Goal: Task Accomplishment & Management: Use online tool/utility

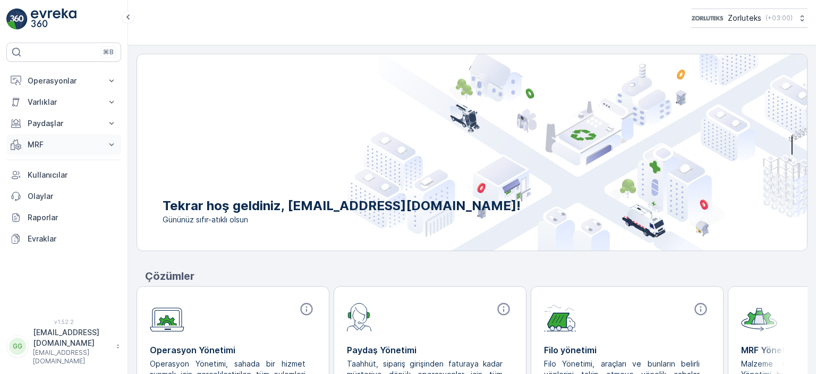
click at [74, 140] on p "MRF" at bounding box center [64, 144] width 72 height 11
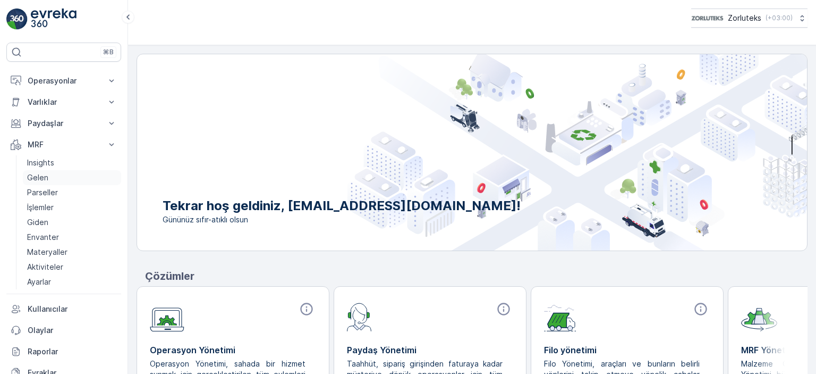
click at [41, 175] on p "Gelen" at bounding box center [37, 177] width 21 height 11
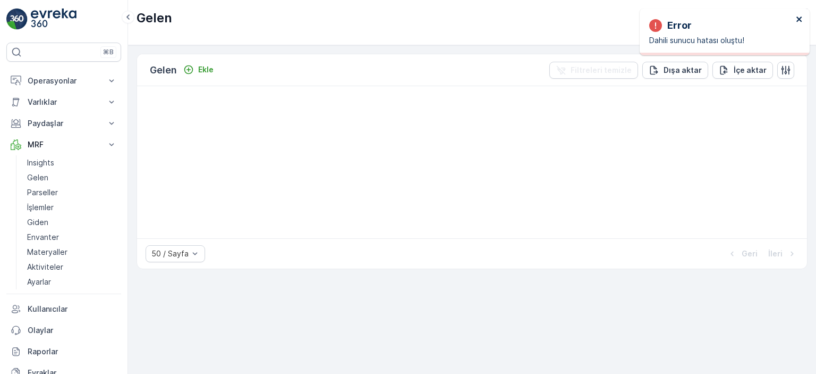
click at [796, 19] on icon "close" at bounding box center [799, 19] width 7 height 9
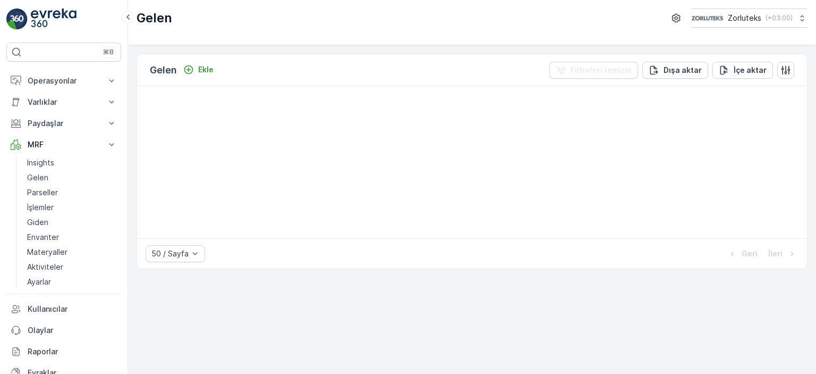
click at [374, 191] on div at bounding box center [472, 162] width 670 height 152
click at [37, 175] on p "Gelen" at bounding box center [37, 177] width 21 height 11
click at [796, 21] on icon at bounding box center [801, 18] width 11 height 11
drag, startPoint x: 657, startPoint y: 206, endPoint x: 647, endPoint y: 210, distance: 10.3
click at [657, 207] on div at bounding box center [472, 162] width 670 height 152
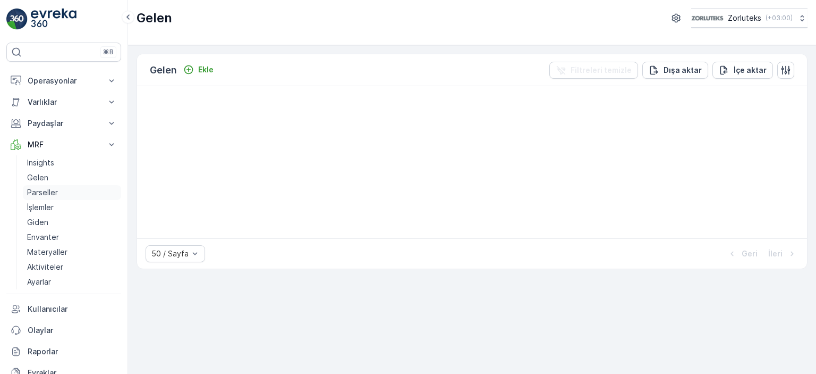
click at [38, 187] on p "Parseller" at bounding box center [42, 192] width 31 height 11
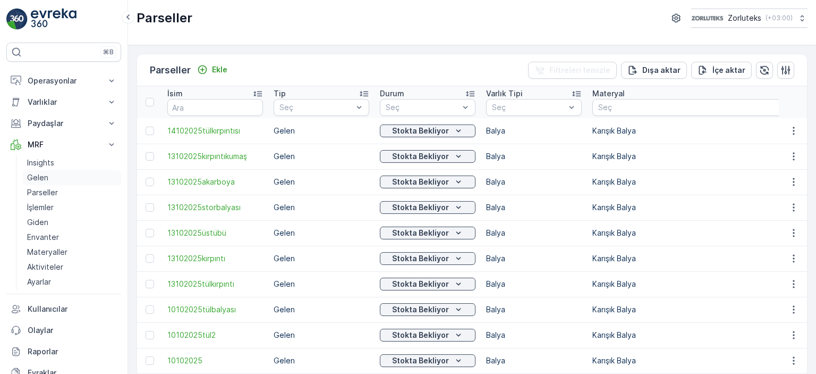
click at [44, 179] on p "Gelen" at bounding box center [37, 177] width 21 height 11
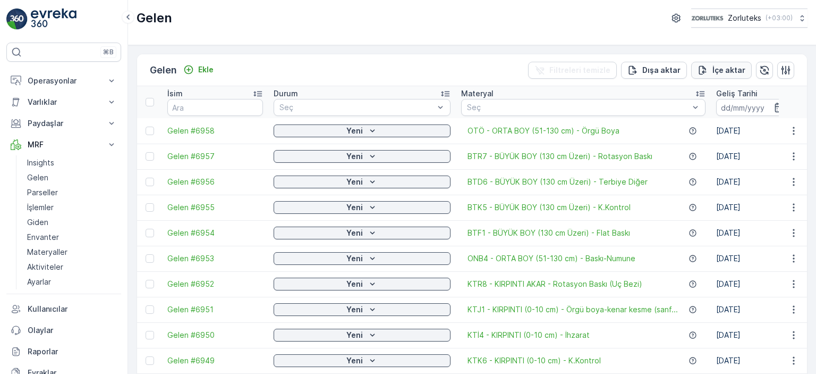
click at [706, 73] on icon "İçe aktar" at bounding box center [703, 70] width 11 height 11
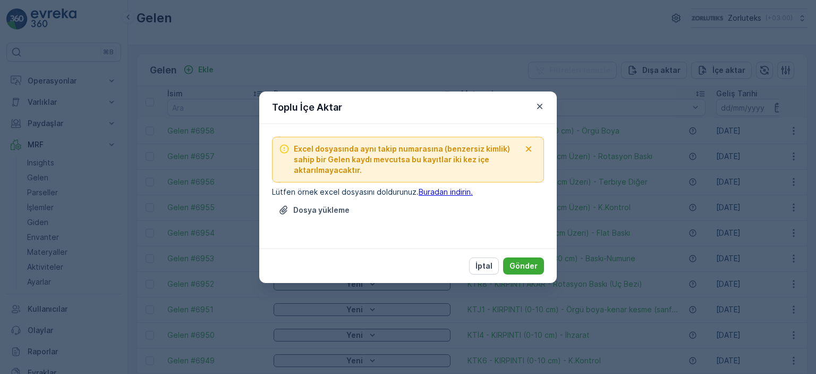
click at [440, 193] on link "Buradan indirin." at bounding box center [446, 191] width 54 height 9
drag, startPoint x: 488, startPoint y: 266, endPoint x: 312, endPoint y: 221, distance: 181.1
click at [488, 265] on p "İptal" at bounding box center [484, 265] width 17 height 11
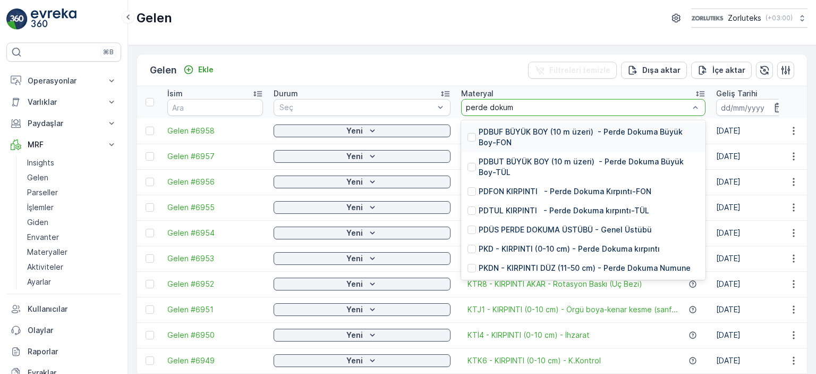
type input "perde dokuma"
click at [468, 139] on div at bounding box center [472, 137] width 9 height 9
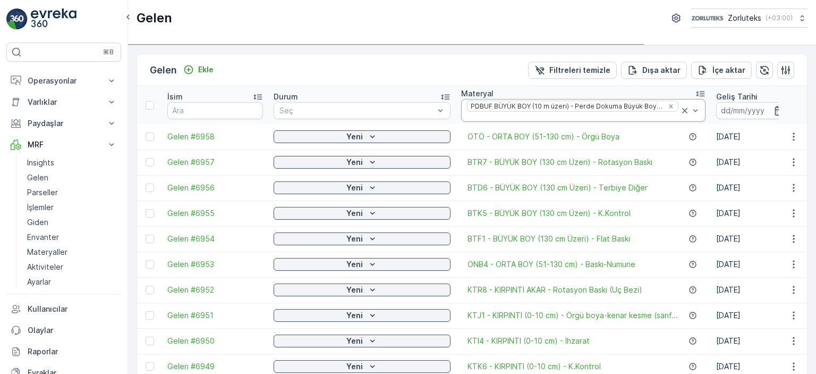
click at [637, 112] on div "PDBUF BÜYÜK BOY (10 m üzeri) - Perde Dokuma Büyük Boy-FON" at bounding box center [583, 110] width 244 height 23
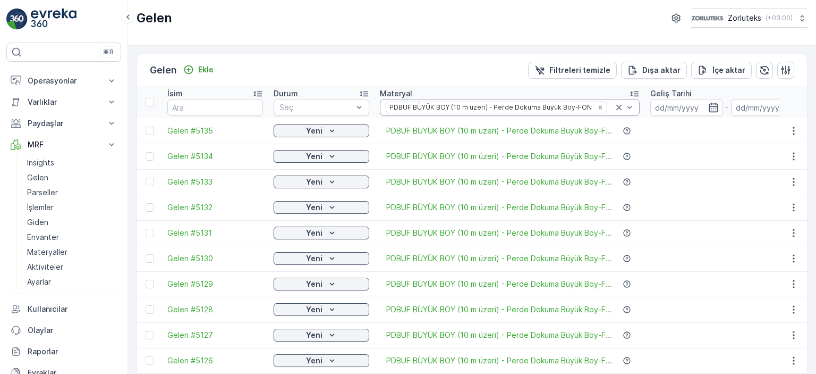
click at [701, 222] on td at bounding box center [727, 233] width 164 height 26
click at [602, 130] on span "PDBUF BÜYÜK BOY (10 m üzeri) - Perde Dokuma Büyük Boy-F..." at bounding box center [499, 130] width 226 height 11
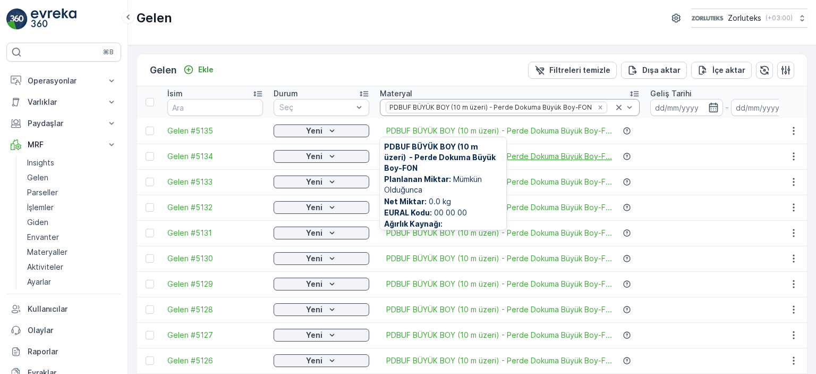
click at [585, 159] on span "PDBUF BÜYÜK BOY (10 m üzeri) - Perde Dokuma Büyük Boy-F..." at bounding box center [499, 156] width 226 height 11
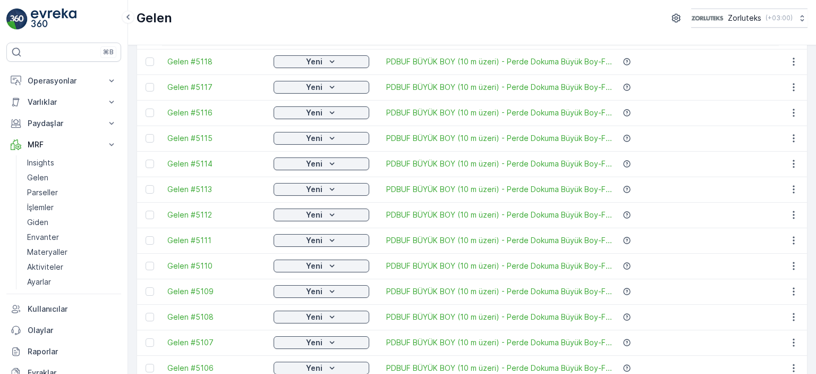
scroll to position [553, 0]
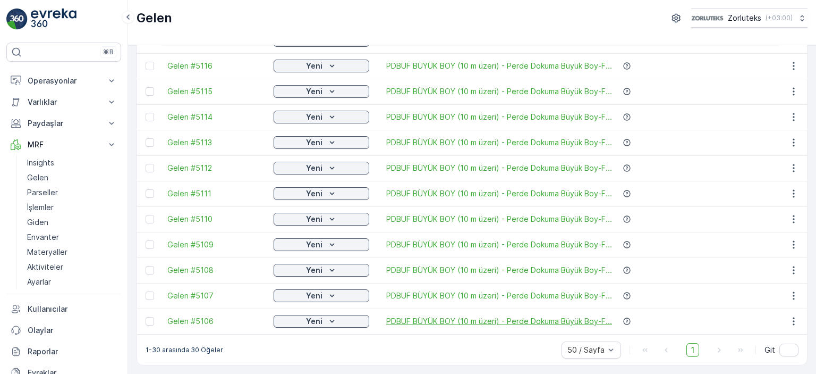
click at [516, 316] on span "PDBUF BÜYÜK BOY (10 m üzeri) - Perde Dokuma Büyük Boy-F..." at bounding box center [499, 321] width 226 height 11
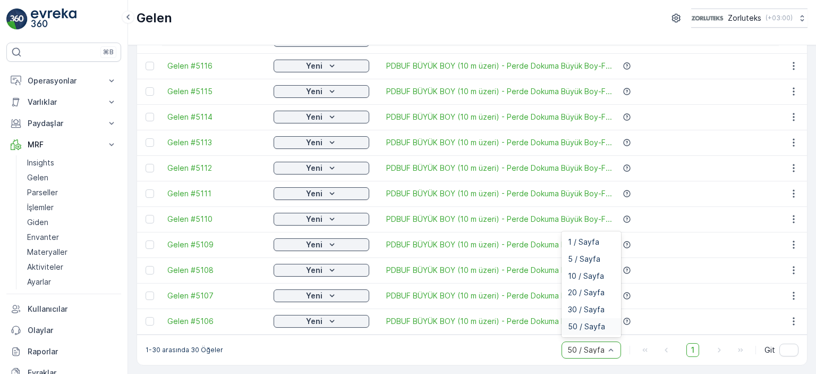
click at [599, 322] on span "50 / Sayfa" at bounding box center [586, 326] width 37 height 9
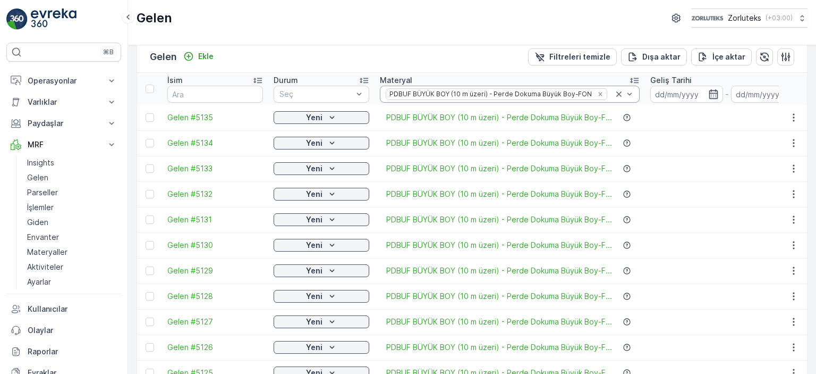
scroll to position [0, 0]
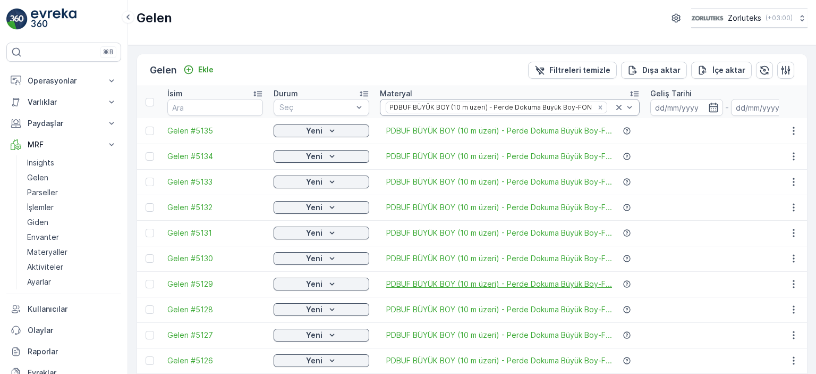
click at [456, 284] on span "PDBUF BÜYÜK BOY (10 m üzeri) - Perde Dokuma Büyük Boy-F..." at bounding box center [499, 283] width 226 height 11
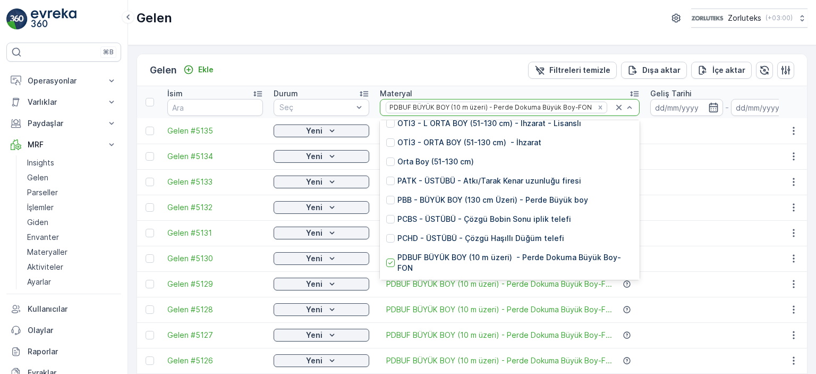
scroll to position [6274, 0]
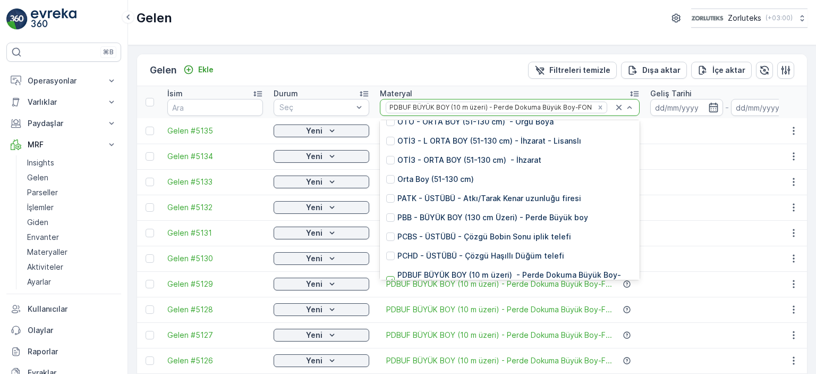
click at [392, 306] on div at bounding box center [390, 310] width 9 height 9
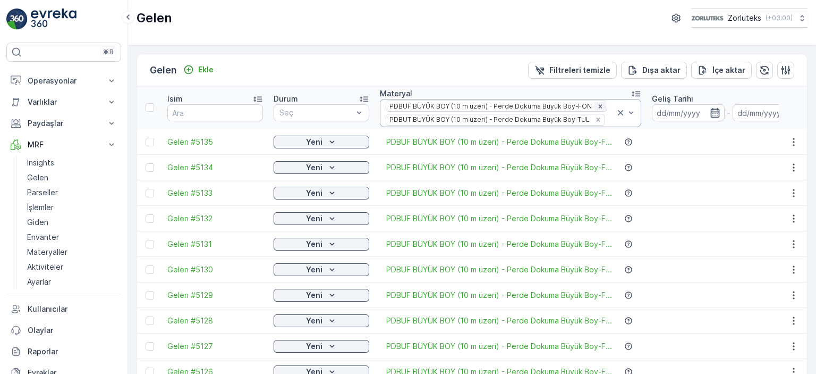
click at [598, 106] on icon "Remove PDBUF BÜYÜK BOY (10 m üzeri) - Perde Dokuma Büyük Boy-FON" at bounding box center [600, 106] width 4 height 4
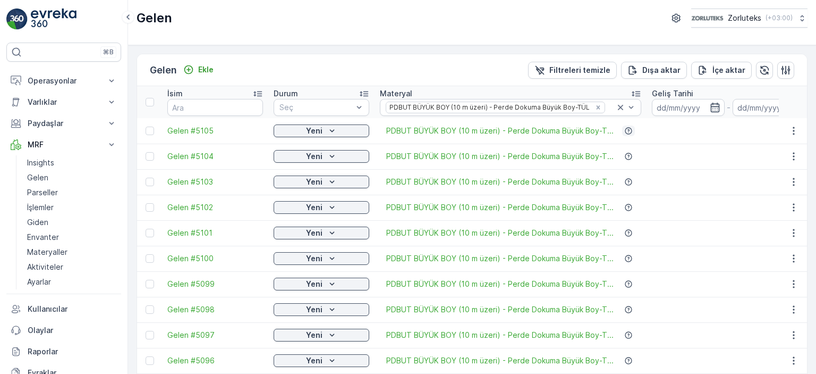
click at [627, 128] on icon "button" at bounding box center [628, 130] width 9 height 9
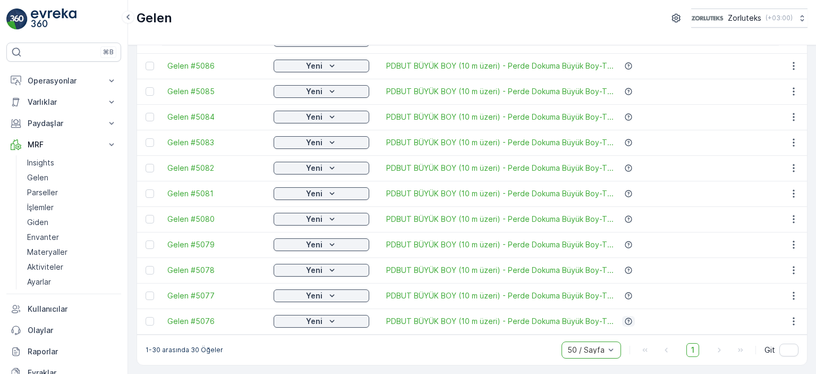
click at [629, 318] on icon "button" at bounding box center [628, 321] width 9 height 9
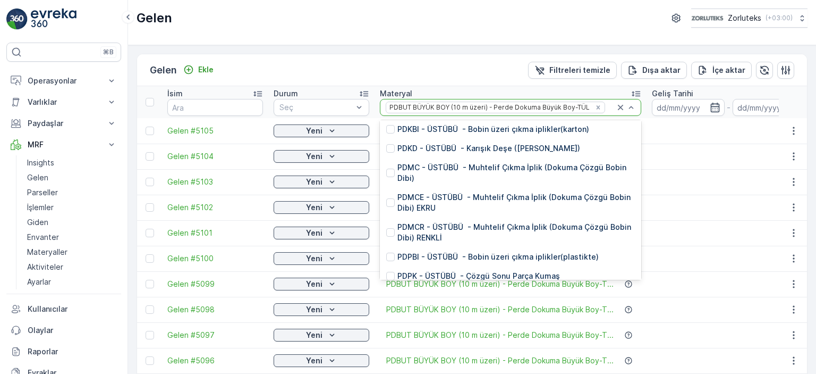
scroll to position [6528, 0]
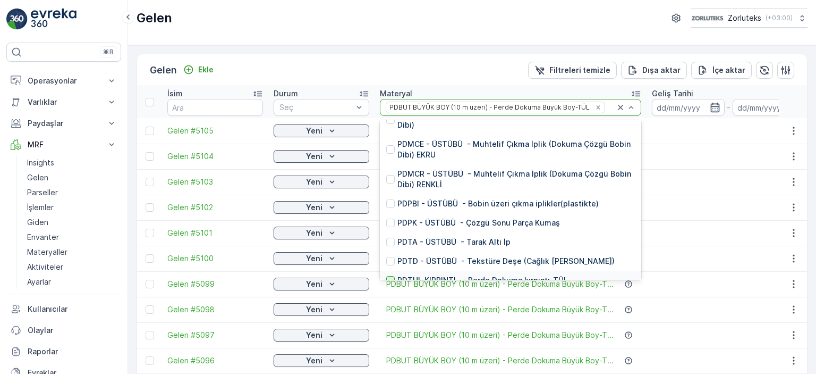
click at [389, 276] on div at bounding box center [390, 280] width 9 height 9
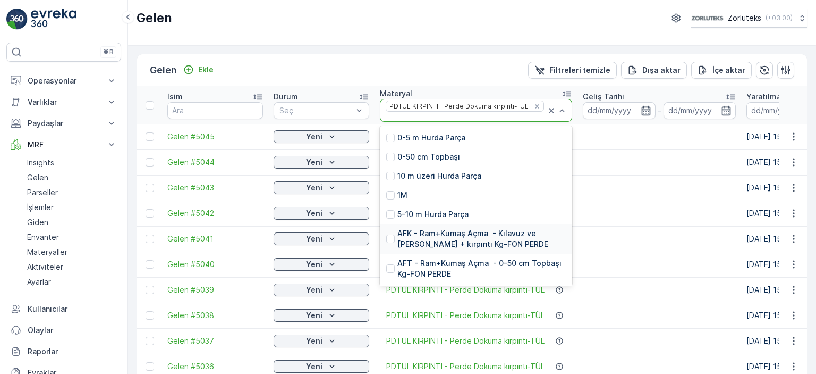
drag, startPoint x: 572, startPoint y: 127, endPoint x: 573, endPoint y: 150, distance: 23.4
click at [560, 217] on div "0-5 m [PERSON_NAME] Parça 0-50 cm Topbaşı 10 m üzeri [PERSON_NAME] Parça 1M 5-1…" at bounding box center [476, 205] width 192 height 159
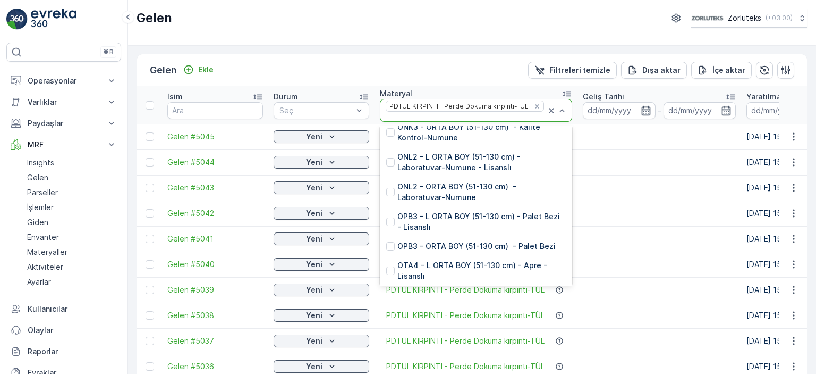
scroll to position [7110, 0]
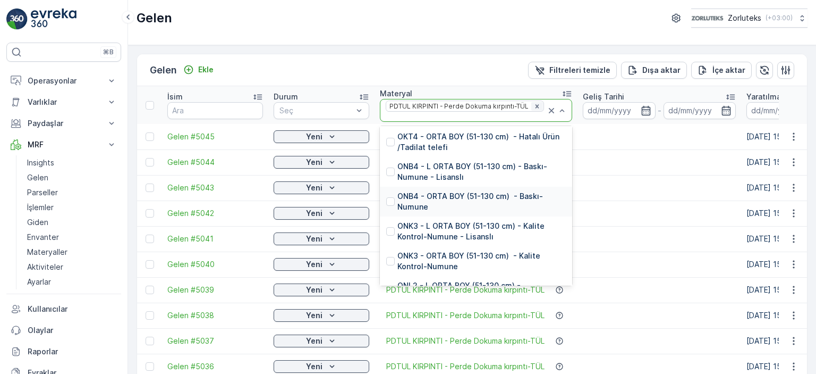
click at [536, 106] on icon "Remove PDTUL KIRPINTI - Perde Dokuma kırpıntı-TÜL" at bounding box center [536, 106] width 7 height 7
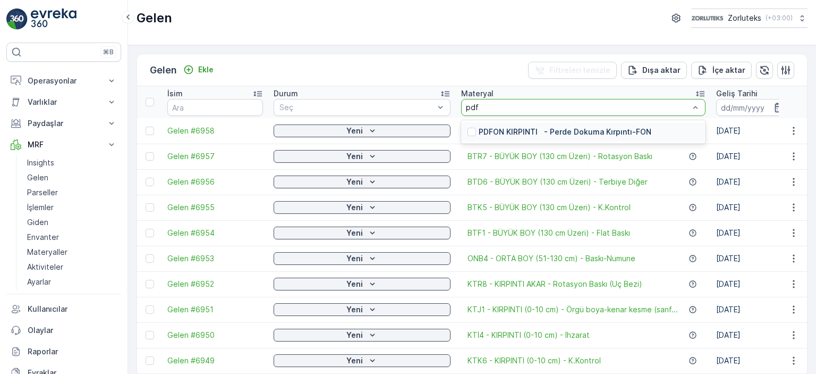
type input "pd"
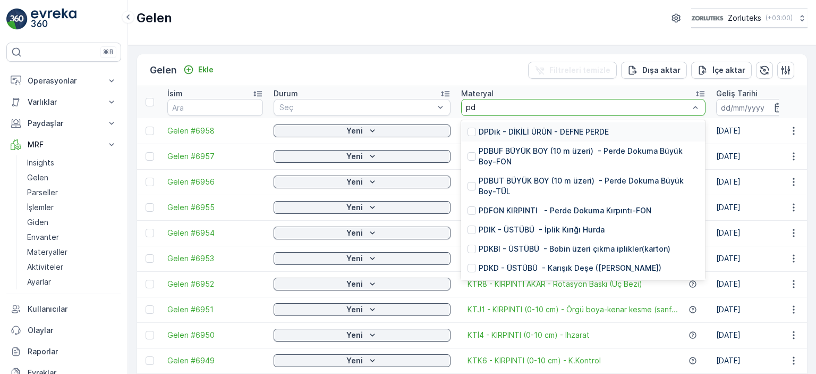
click at [582, 87] on th "Materyal 17 results available for search term pd. Use Up and Down to choose opt…" at bounding box center [583, 102] width 255 height 32
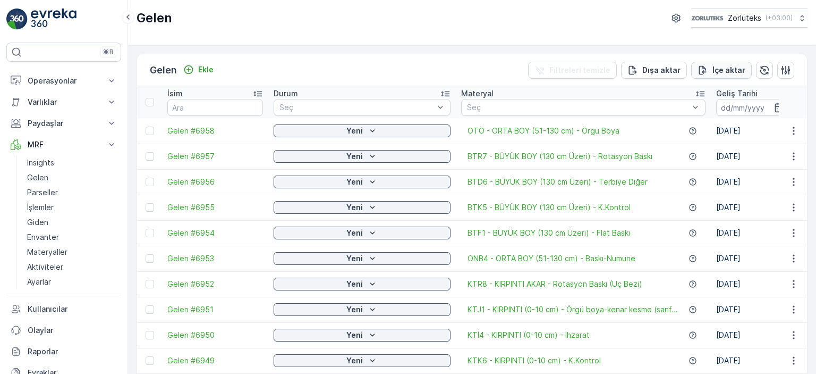
click at [726, 65] on p "İçe aktar" at bounding box center [729, 70] width 33 height 11
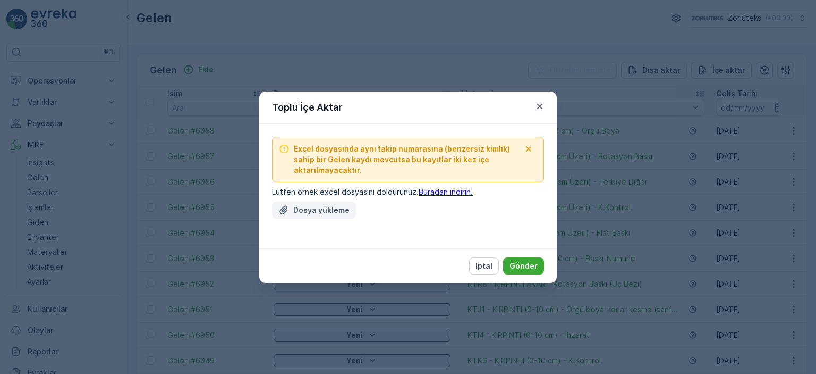
click at [332, 213] on p "Dosya yükleme" at bounding box center [321, 210] width 56 height 11
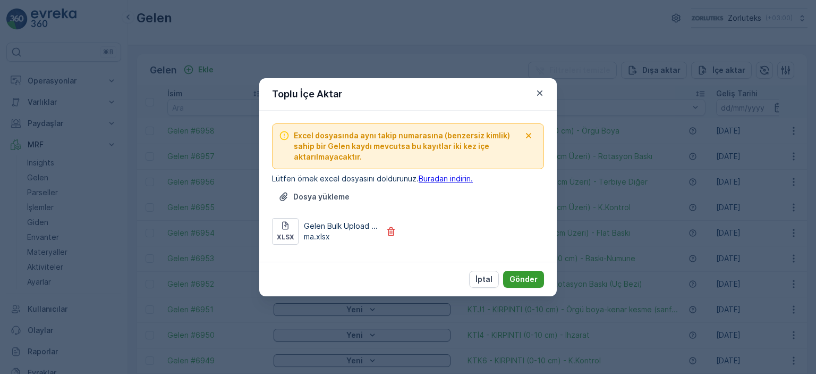
click at [519, 276] on p "Gönder" at bounding box center [524, 279] width 28 height 11
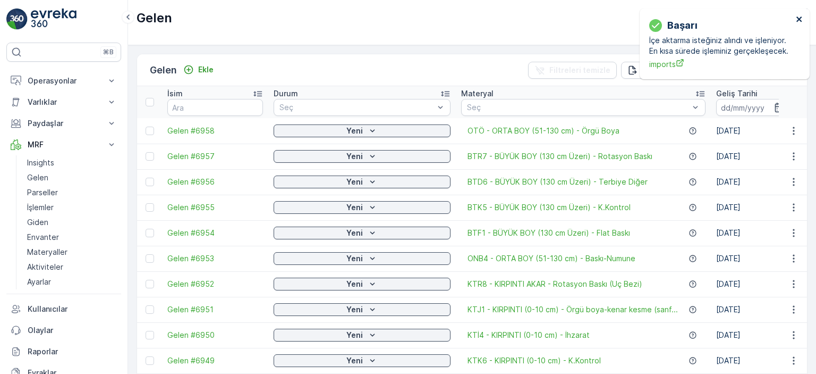
click at [801, 19] on icon "close" at bounding box center [799, 19] width 7 height 9
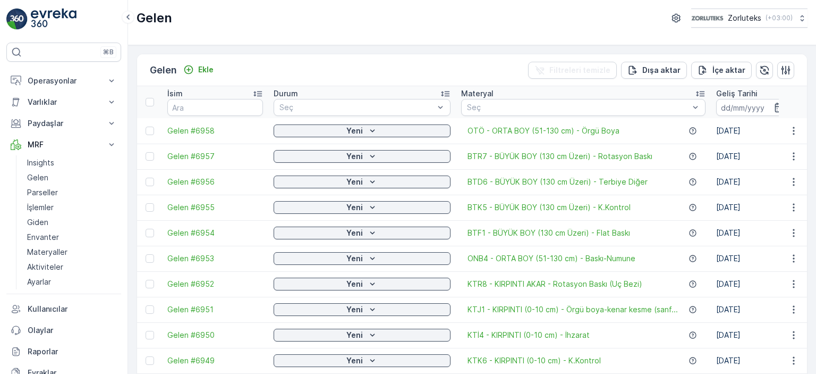
click at [813, 368] on div "[PERSON_NAME] Filtreleri temizle [PERSON_NAME] İçe [PERSON_NAME] İsim Durum Seç…" at bounding box center [472, 209] width 688 height 328
click at [765, 21] on p "( +03:00 )" at bounding box center [778, 18] width 27 height 9
drag, startPoint x: 123, startPoint y: 227, endPoint x: 123, endPoint y: 240, distance: 12.8
click at [123, 240] on div "⌘B Operasyonlar Planlama Rotalar & Görevler Kokpit Ayarlar Varlıklar Varlıklar …" at bounding box center [64, 187] width 128 height 374
drag, startPoint x: 124, startPoint y: 238, endPoint x: 114, endPoint y: 303, distance: 66.7
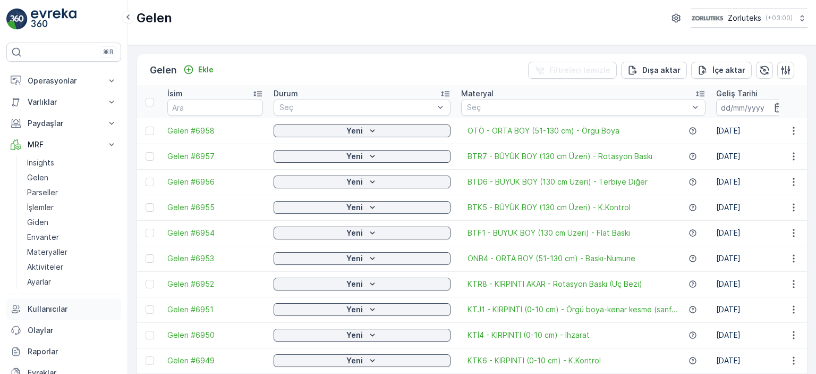
click at [114, 303] on div "⌘B Operasyonlar Planlama Rotalar & Görevler Kokpit Ayarlar Varlıklar Varlıklar …" at bounding box center [64, 187] width 128 height 374
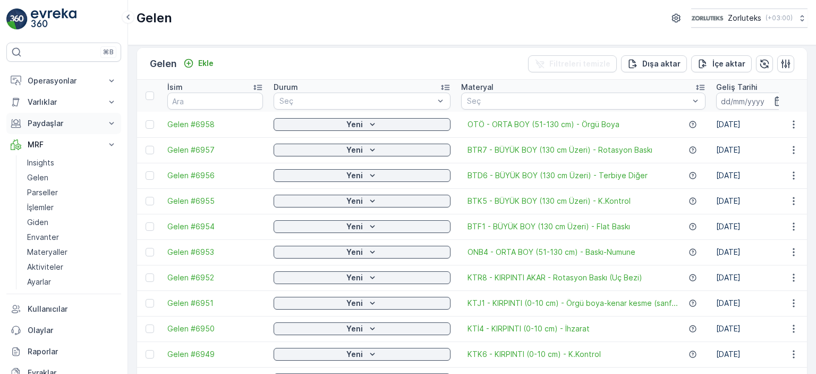
click at [49, 125] on p "Paydaşlar" at bounding box center [64, 123] width 72 height 11
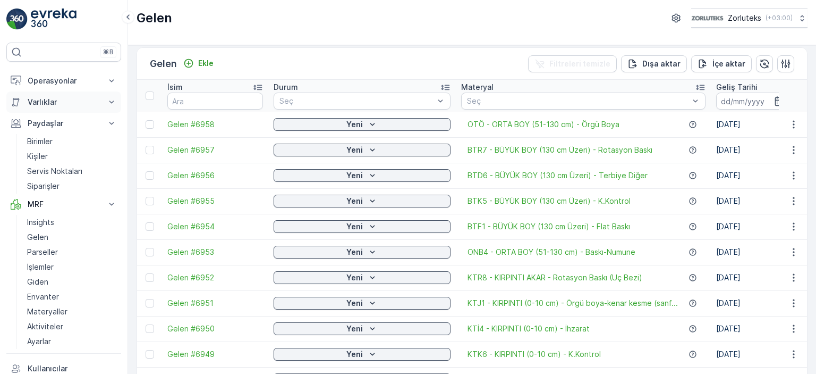
click at [104, 104] on button "Varlıklar" at bounding box center [63, 101] width 115 height 21
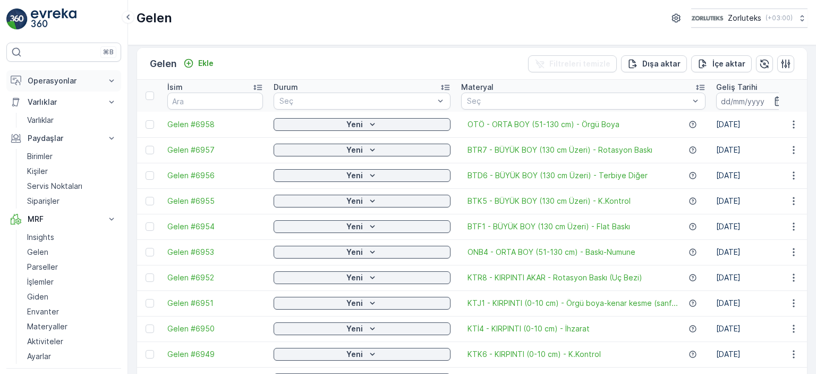
click at [111, 83] on icon at bounding box center [111, 80] width 11 height 11
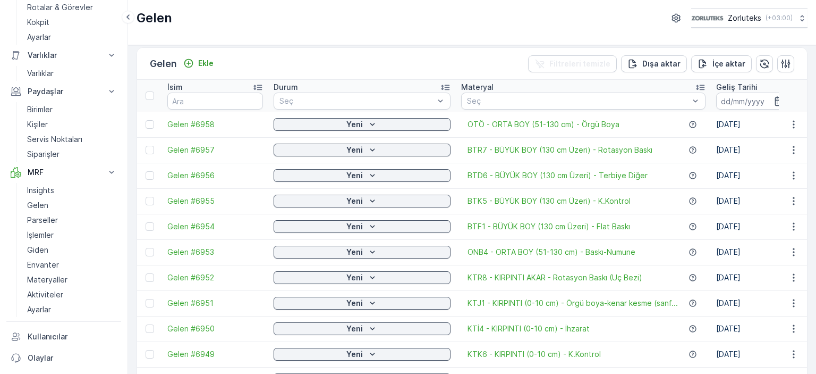
scroll to position [60, 0]
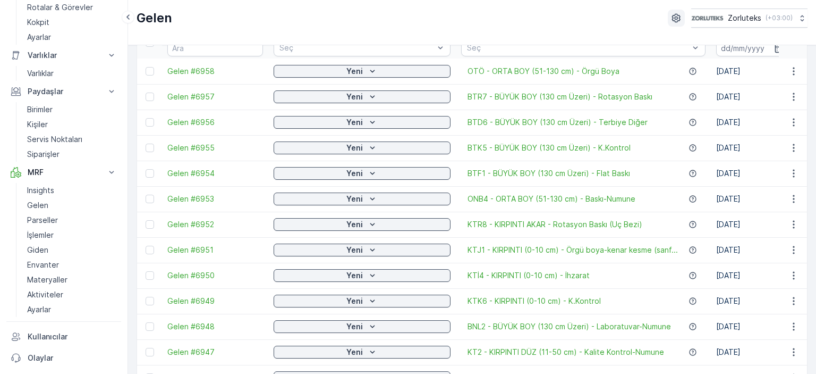
click at [671, 13] on icon "button" at bounding box center [676, 18] width 11 height 11
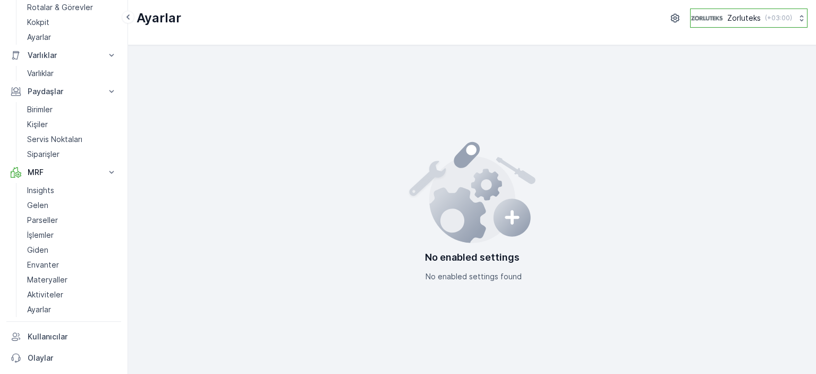
click at [744, 19] on p "Zorluteks" at bounding box center [743, 18] width 33 height 11
click at [127, 21] on icon at bounding box center [128, 17] width 12 height 13
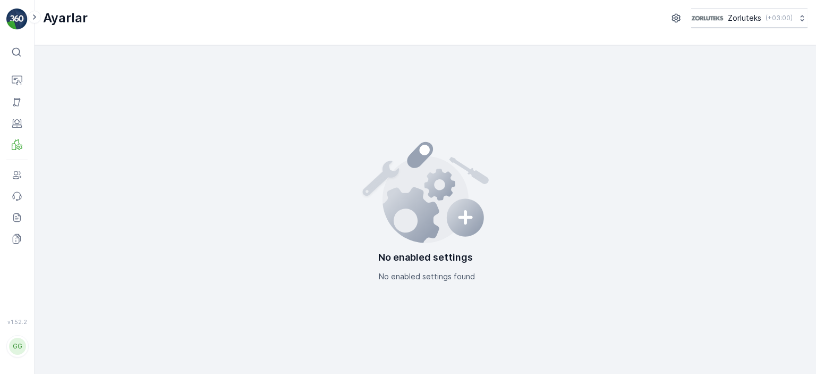
click at [35, 22] on icon at bounding box center [35, 17] width 12 height 13
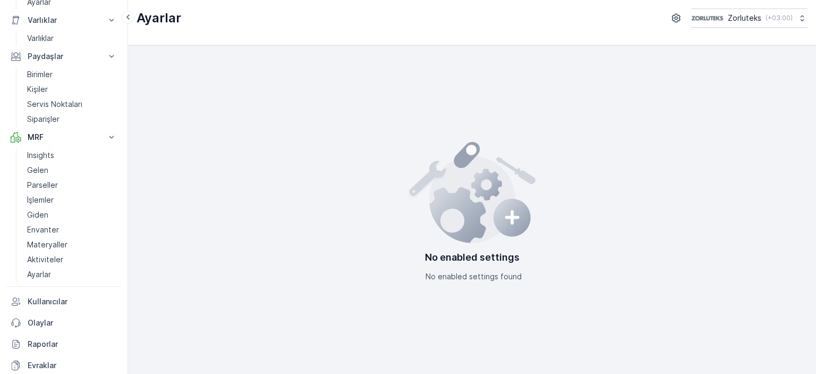
scroll to position [194, 0]
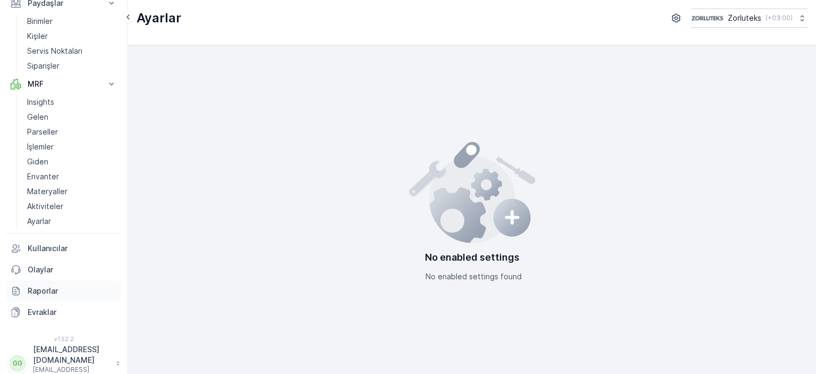
click at [38, 290] on p "Raporlar" at bounding box center [72, 290] width 89 height 11
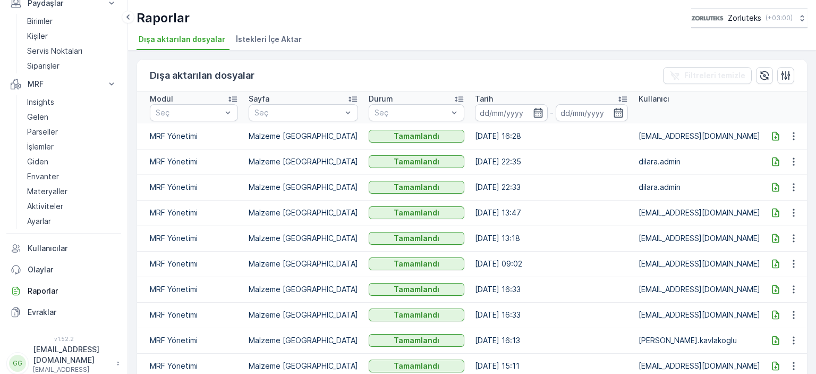
click at [258, 44] on span "İstekleri İçe Aktar" at bounding box center [269, 39] width 66 height 11
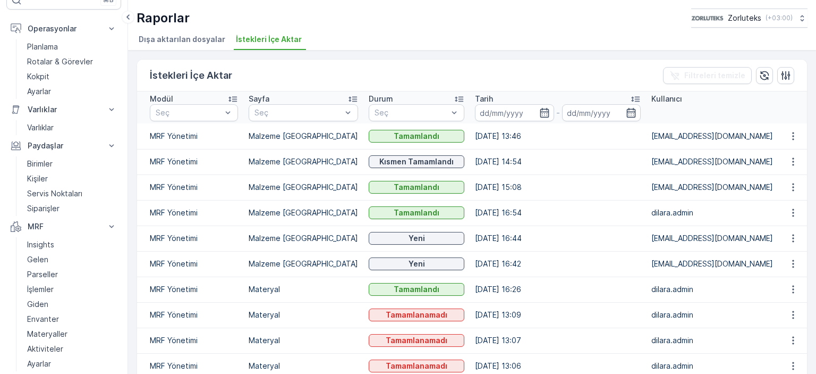
scroll to position [36, 0]
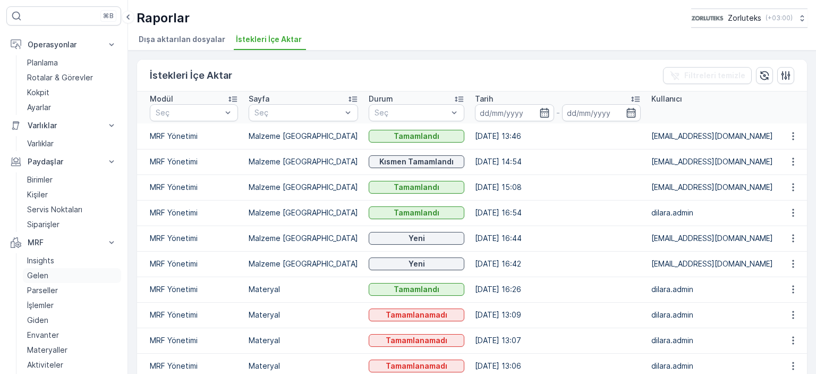
click at [45, 272] on p "Gelen" at bounding box center [37, 275] width 21 height 11
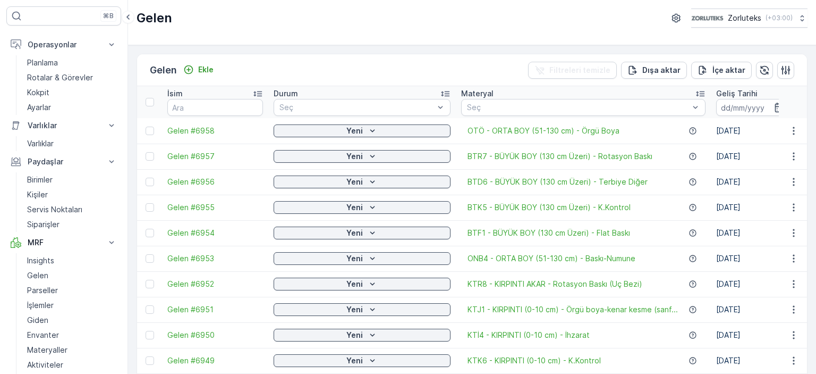
click at [319, 65] on div "Gelen Ekle Filtreleri temizle Dışa aktar İçe aktar" at bounding box center [472, 70] width 670 height 32
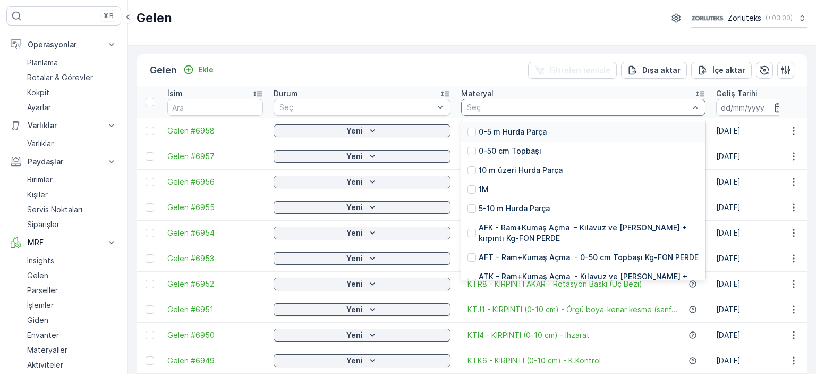
click at [426, 65] on div "Gelen Ekle Filtreleri temizle Dışa aktar İçe aktar" at bounding box center [472, 70] width 670 height 32
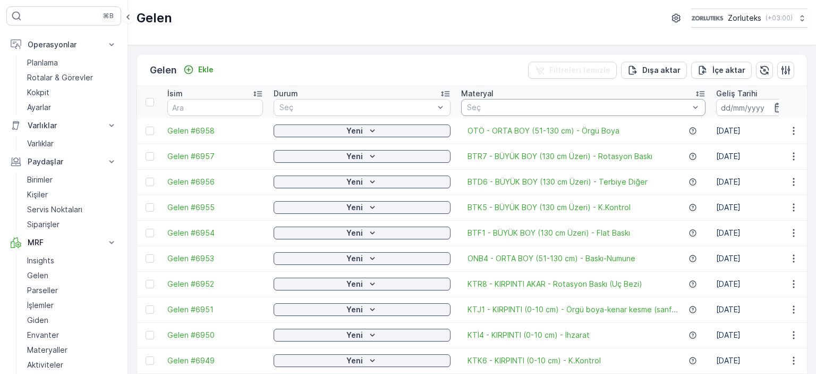
click at [368, 52] on div "[PERSON_NAME] Filtreleri temizle [PERSON_NAME] İçe [PERSON_NAME] İsim Durum Seç…" at bounding box center [472, 209] width 688 height 328
click at [423, 46] on div "[PERSON_NAME] Filtreleri temizle [PERSON_NAME] İçe [PERSON_NAME] İsim Durum Seç…" at bounding box center [472, 209] width 688 height 328
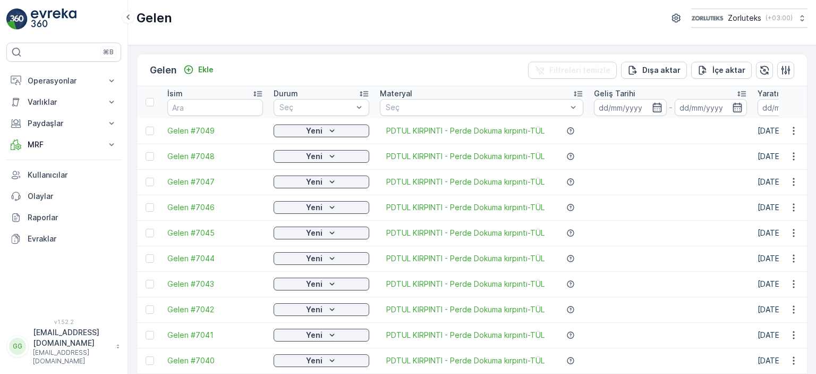
drag, startPoint x: 34, startPoint y: 295, endPoint x: 50, endPoint y: 300, distance: 17.3
click at [34, 296] on div "⌘B Operasyonlar Planlama Rotalar & Görevler Kokpit Ayarlar Varlıklar Varlıklar …" at bounding box center [63, 174] width 115 height 263
